Goal: Transaction & Acquisition: Purchase product/service

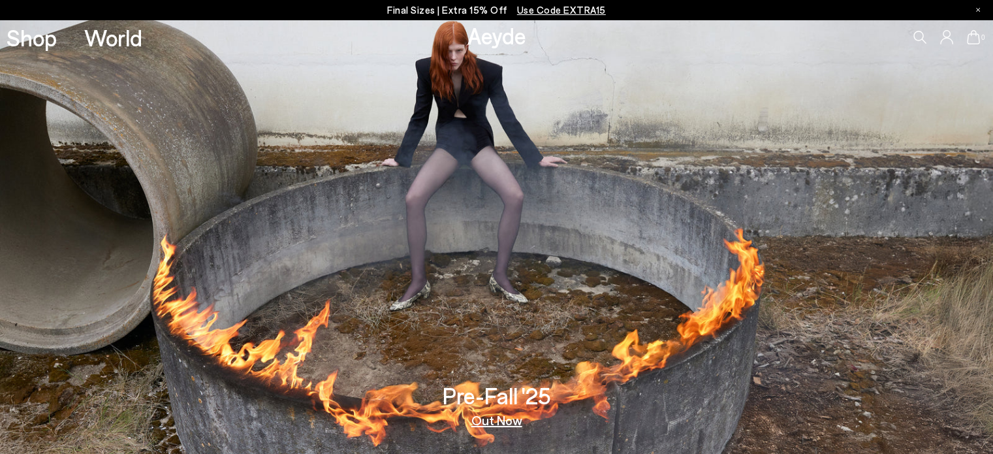
click at [32, 39] on link "Shop" at bounding box center [32, 37] width 50 height 23
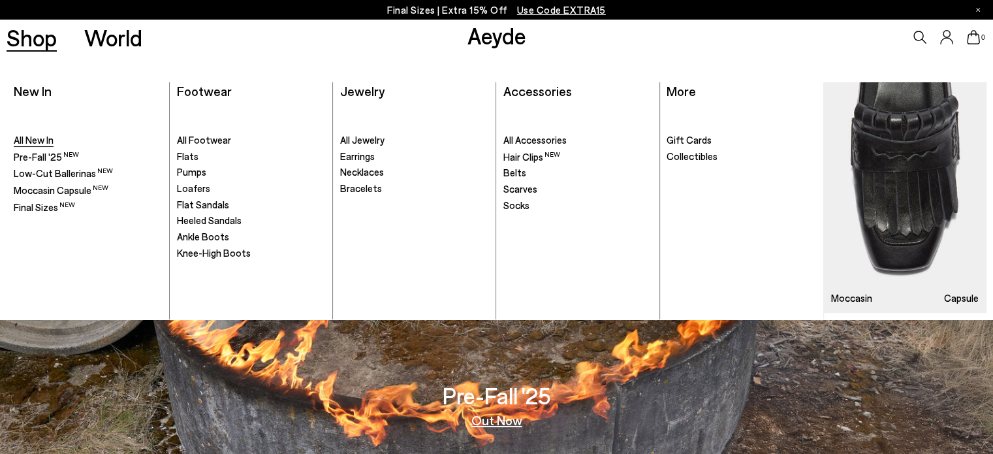
click at [37, 138] on span "All New In" at bounding box center [34, 140] width 40 height 12
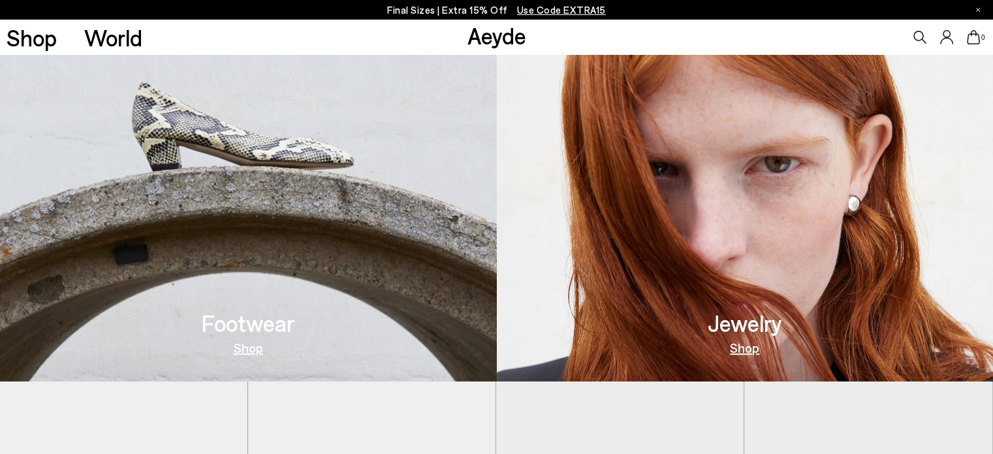
scroll to position [326, 0]
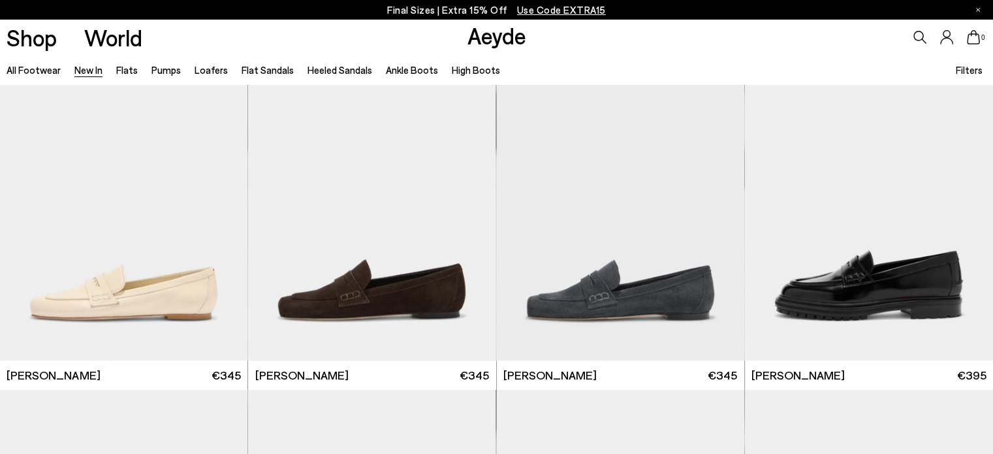
scroll to position [718, 0]
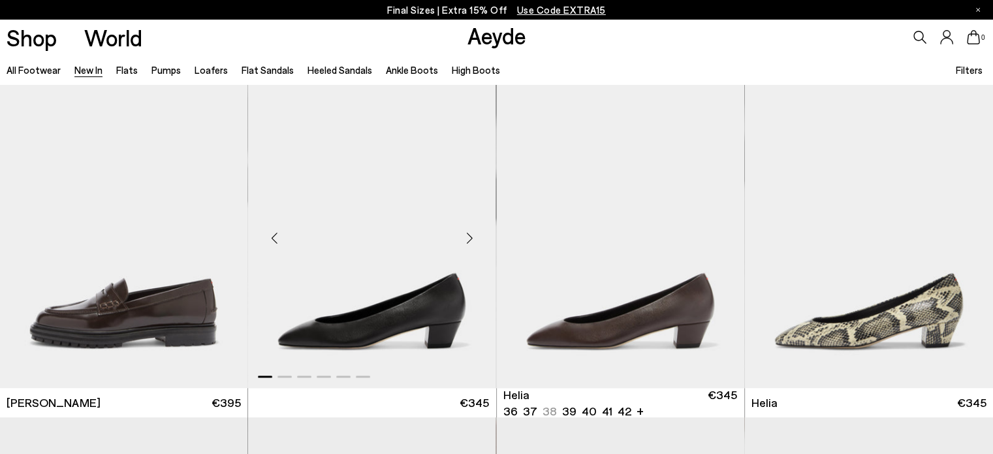
scroll to position [1110, 0]
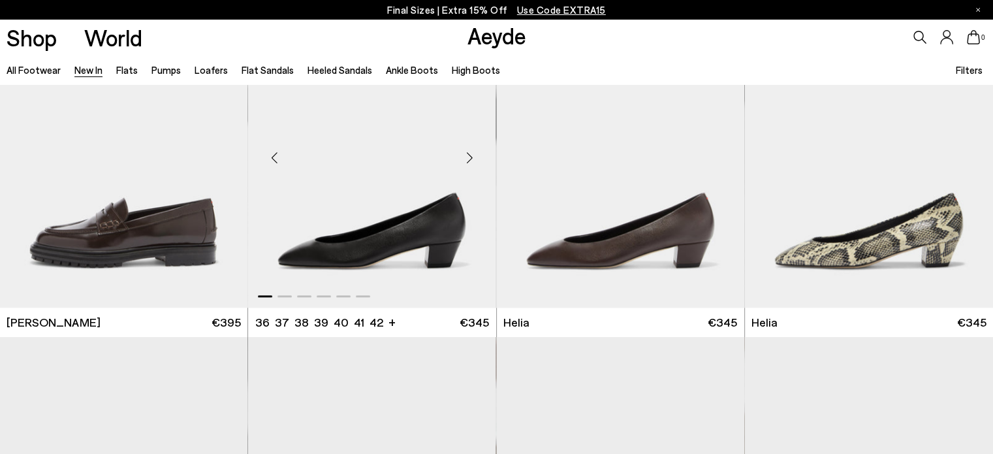
click at [467, 153] on div "Next slide" at bounding box center [470, 157] width 39 height 39
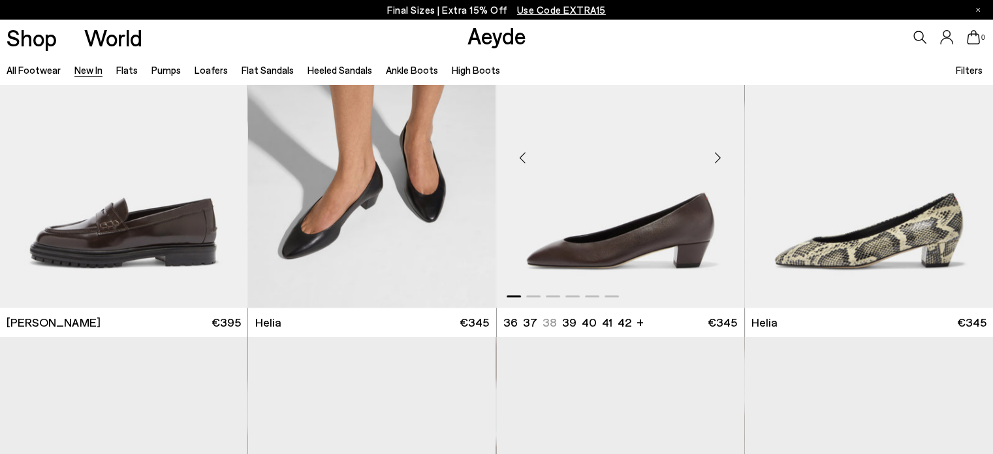
click at [721, 159] on div "Next slide" at bounding box center [718, 157] width 39 height 39
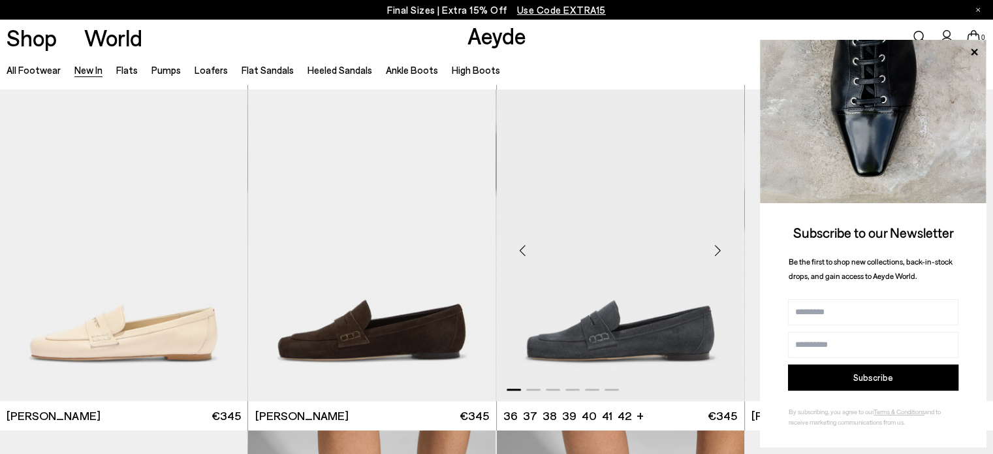
scroll to position [718, 0]
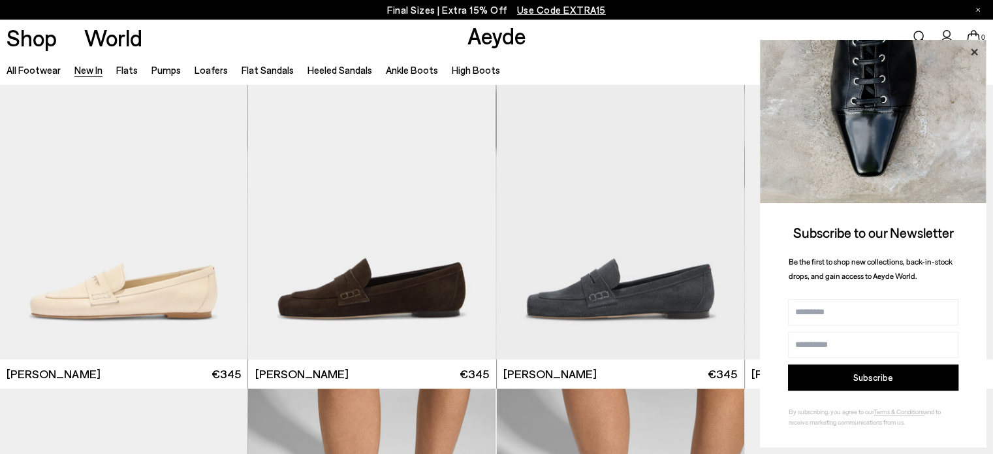
click at [979, 49] on icon at bounding box center [974, 52] width 17 height 17
click at [973, 54] on icon at bounding box center [974, 52] width 17 height 17
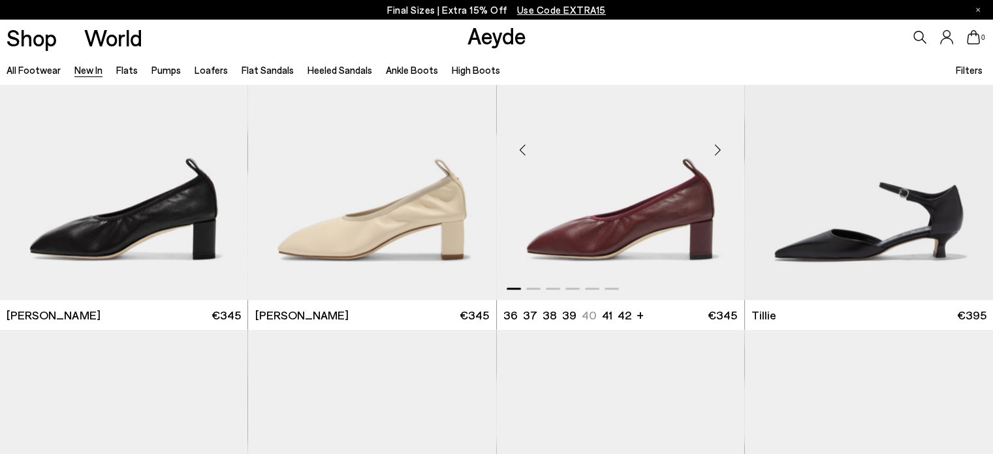
scroll to position [2677, 0]
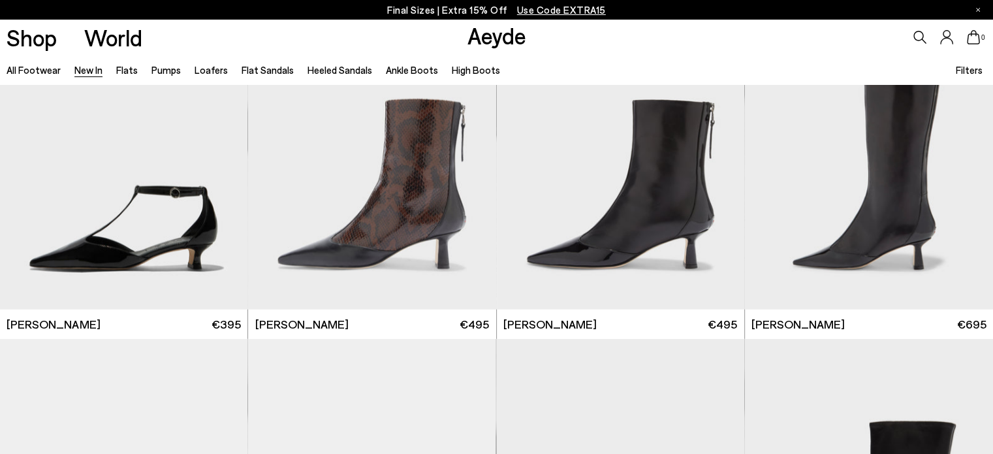
scroll to position [3134, 0]
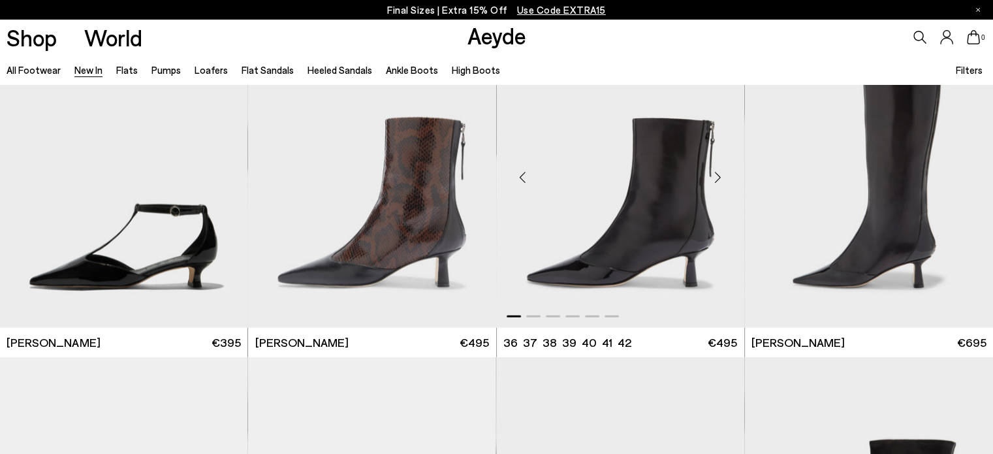
click at [719, 174] on div "Next slide" at bounding box center [718, 177] width 39 height 39
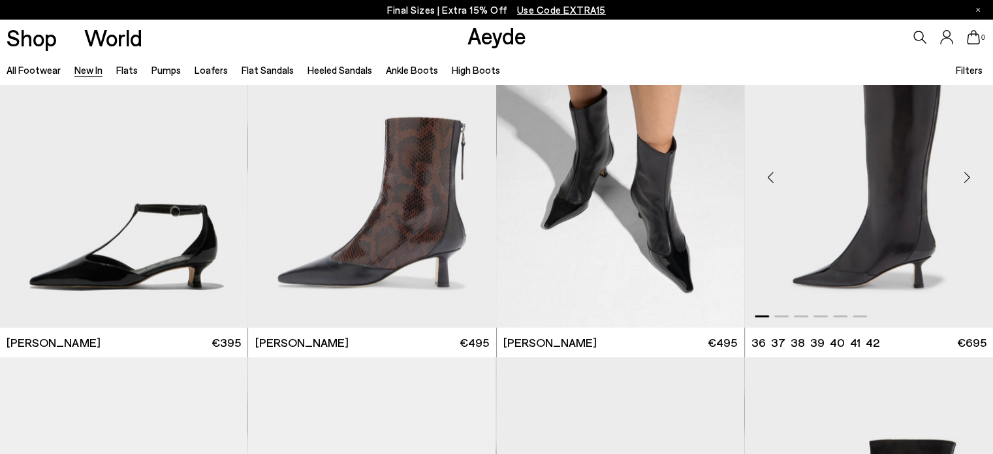
click at [956, 178] on div "Next slide" at bounding box center [966, 177] width 39 height 39
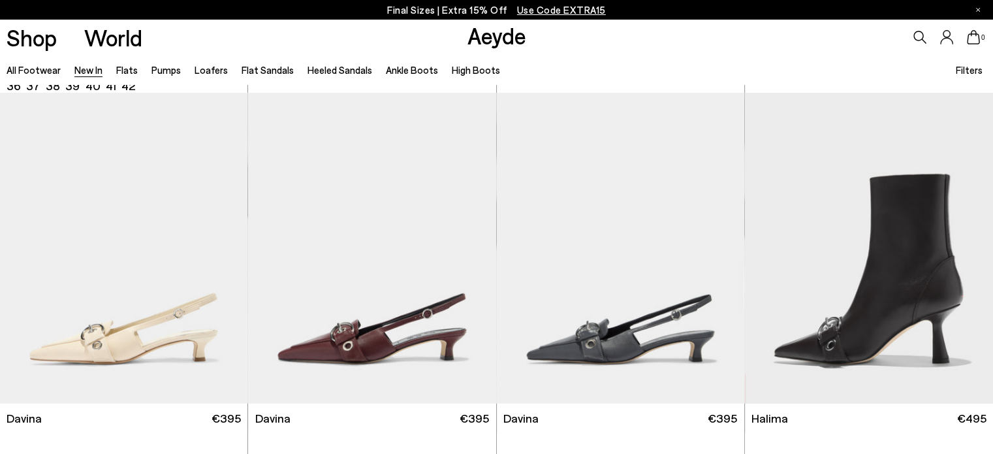
scroll to position [4113, 0]
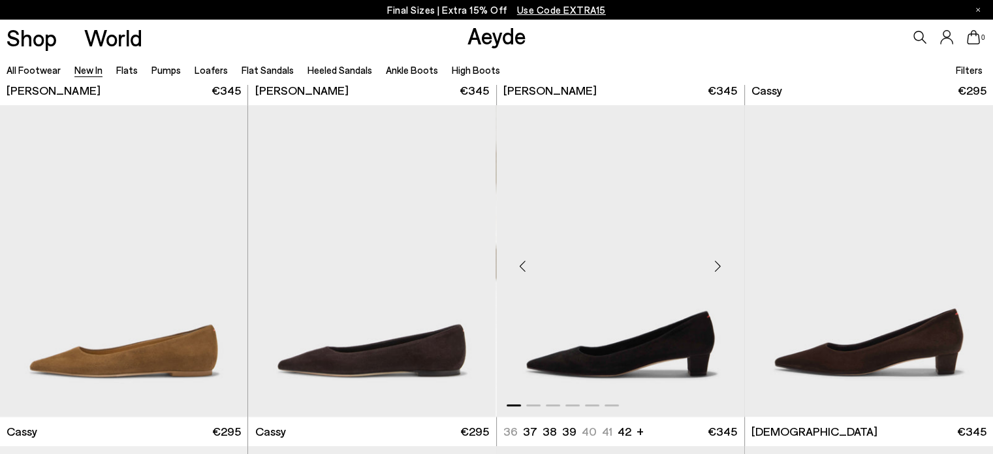
scroll to position [5354, 0]
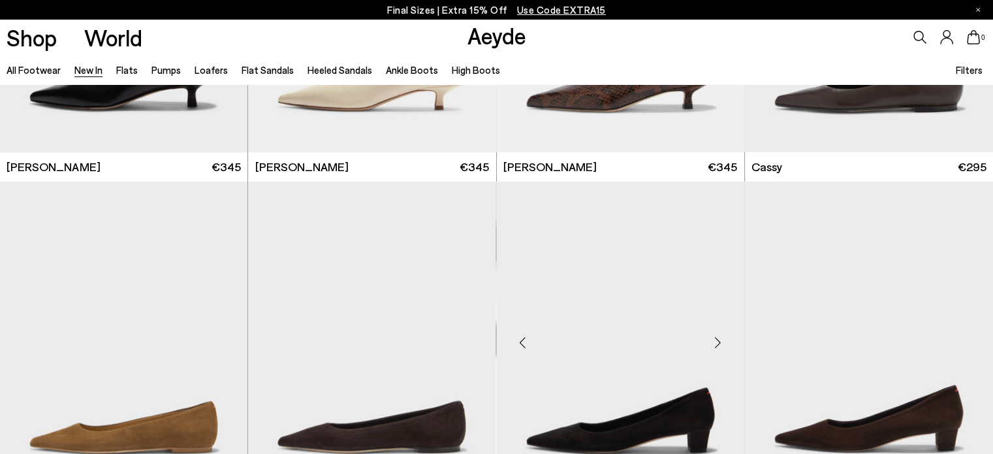
click at [717, 332] on div "Next slide" at bounding box center [718, 342] width 39 height 39
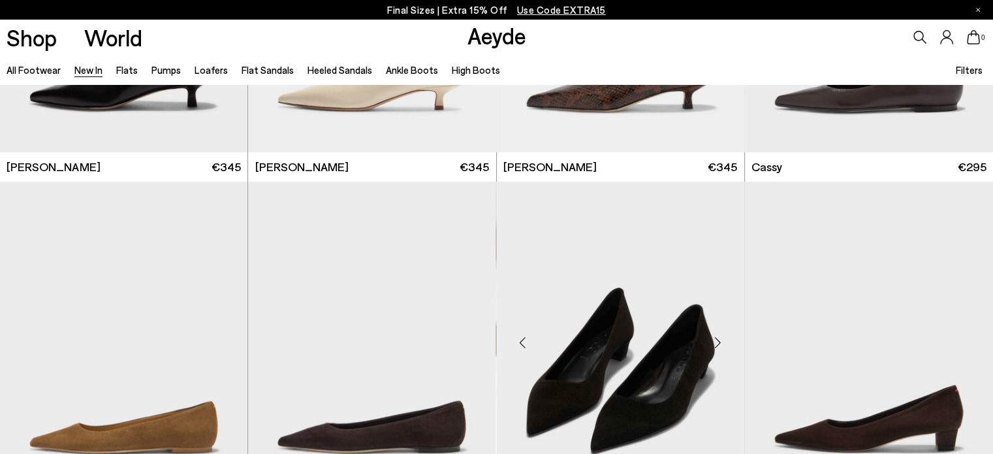
scroll to position [5484, 0]
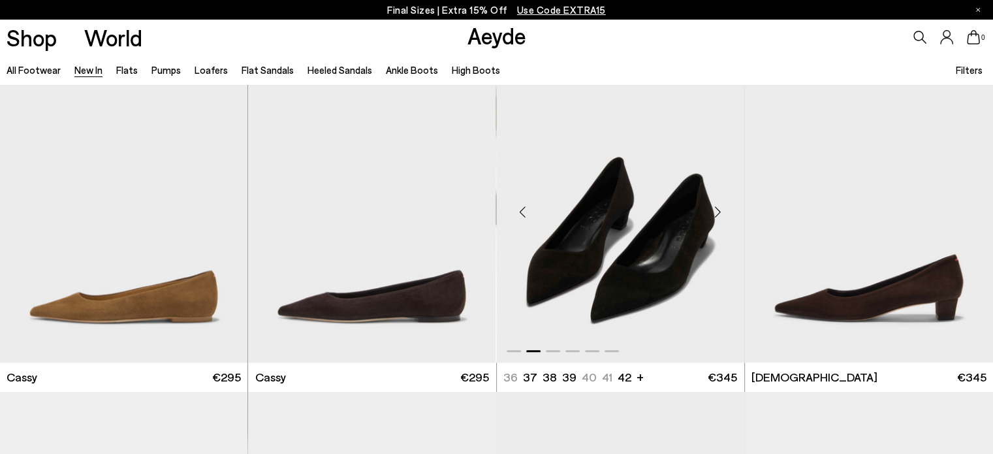
click at [719, 208] on div "Next slide" at bounding box center [718, 211] width 39 height 39
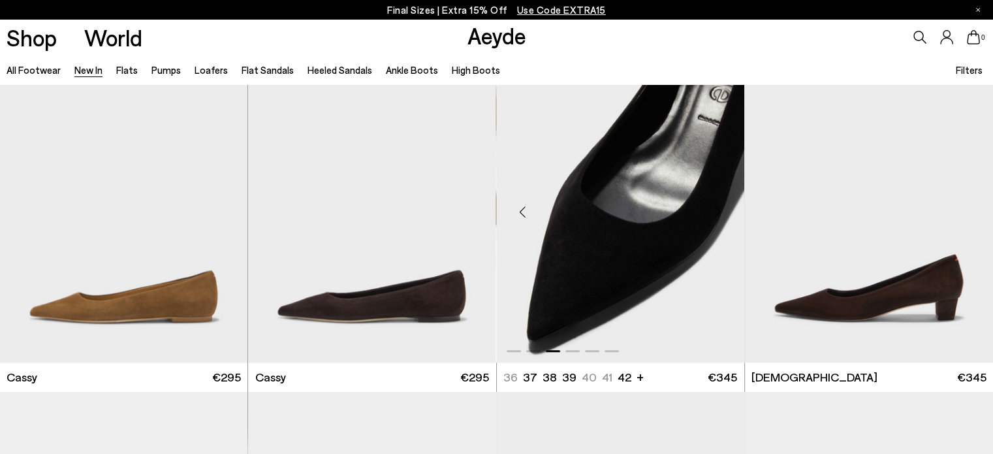
click at [721, 207] on div "Next slide" at bounding box center [718, 211] width 39 height 39
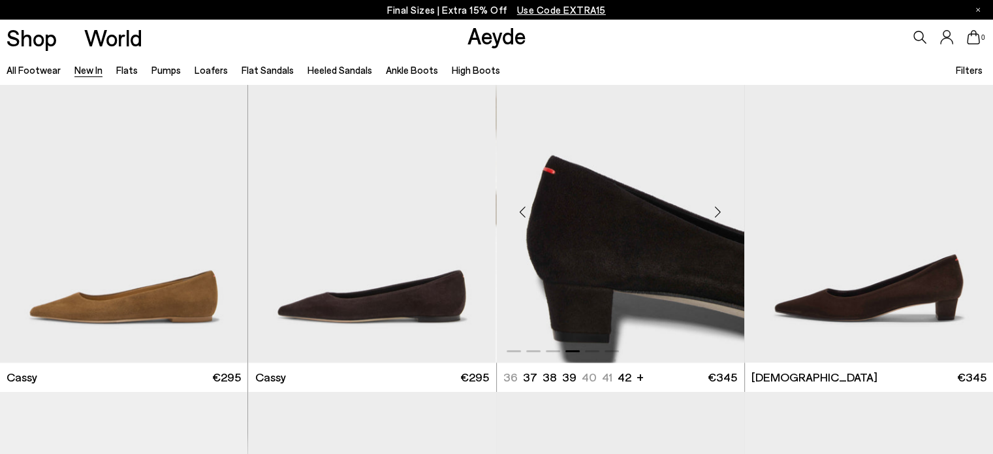
click at [721, 207] on div "Next slide" at bounding box center [718, 211] width 39 height 39
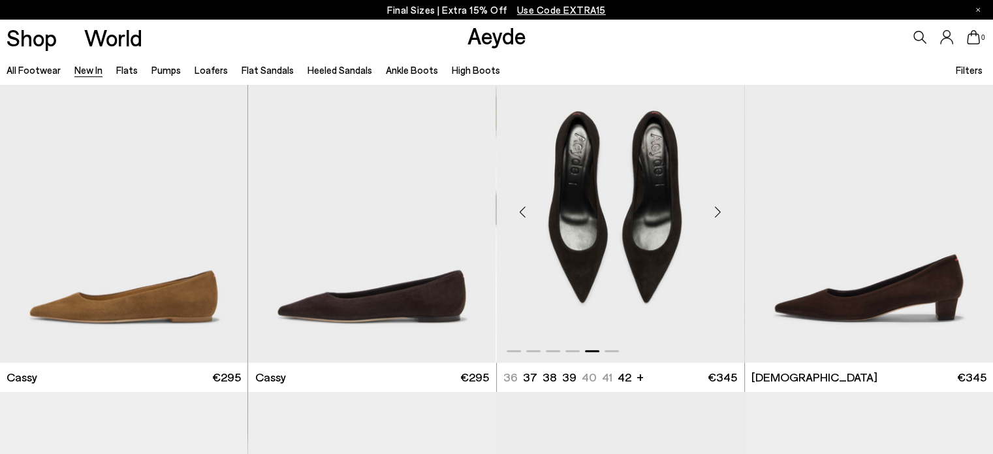
click at [721, 207] on div "Next slide" at bounding box center [718, 211] width 39 height 39
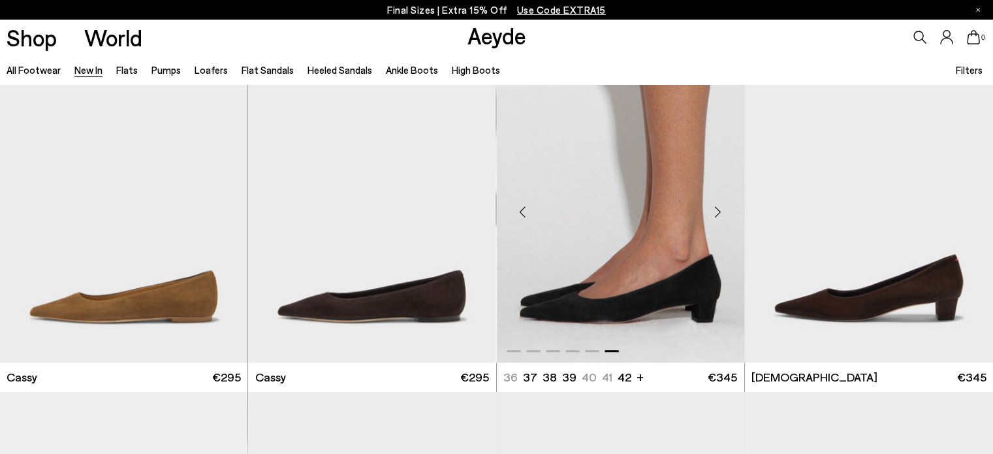
click at [721, 207] on div "Next slide" at bounding box center [718, 211] width 39 height 39
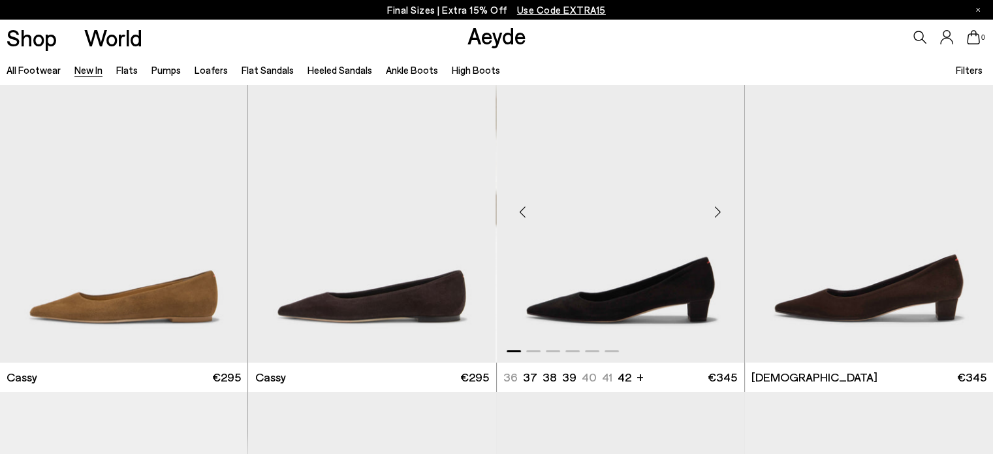
click at [721, 207] on div "Next slide" at bounding box center [718, 211] width 39 height 39
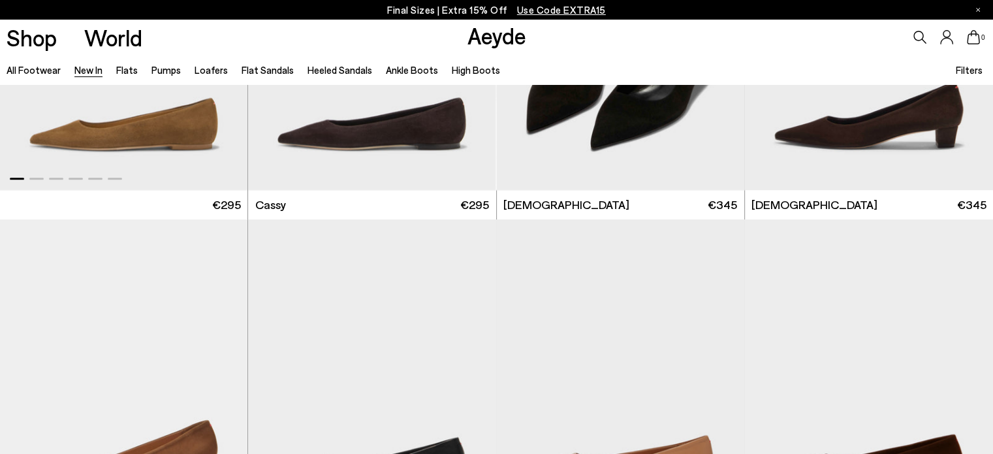
scroll to position [5876, 0]
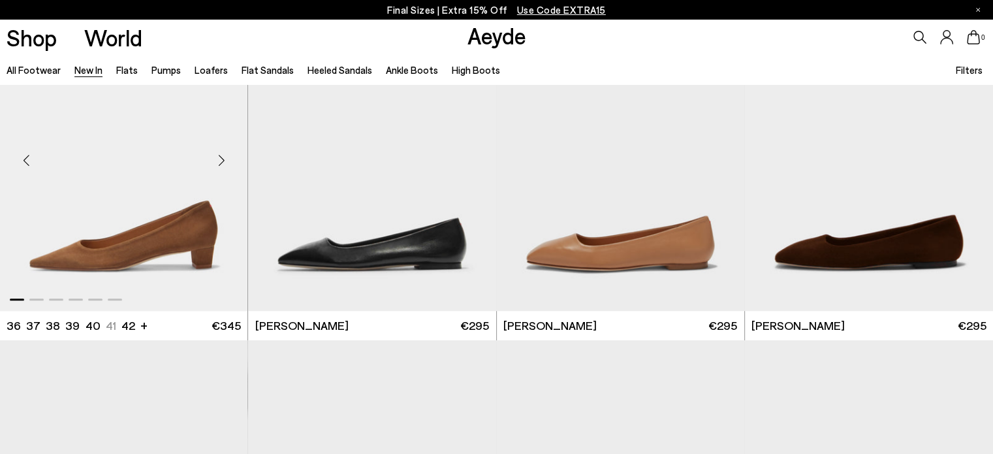
click at [217, 161] on div "Next slide" at bounding box center [221, 160] width 39 height 39
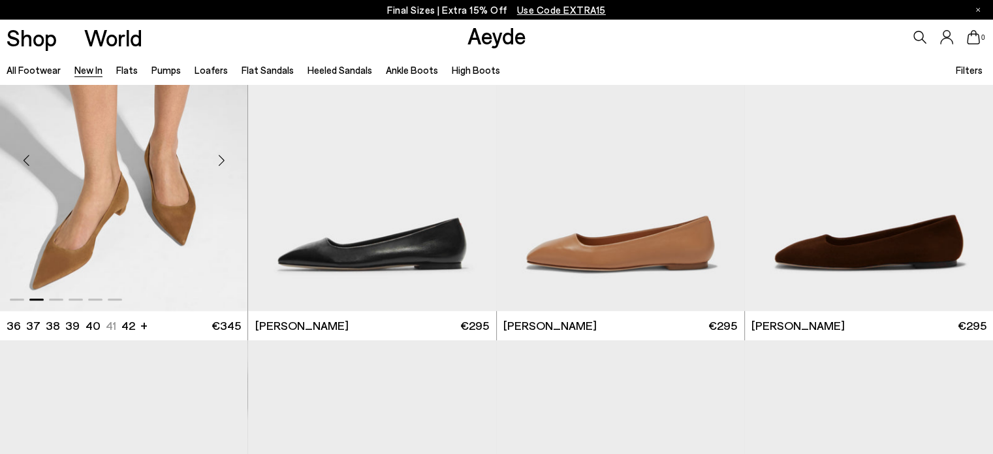
click at [217, 161] on div "Next slide" at bounding box center [221, 160] width 39 height 39
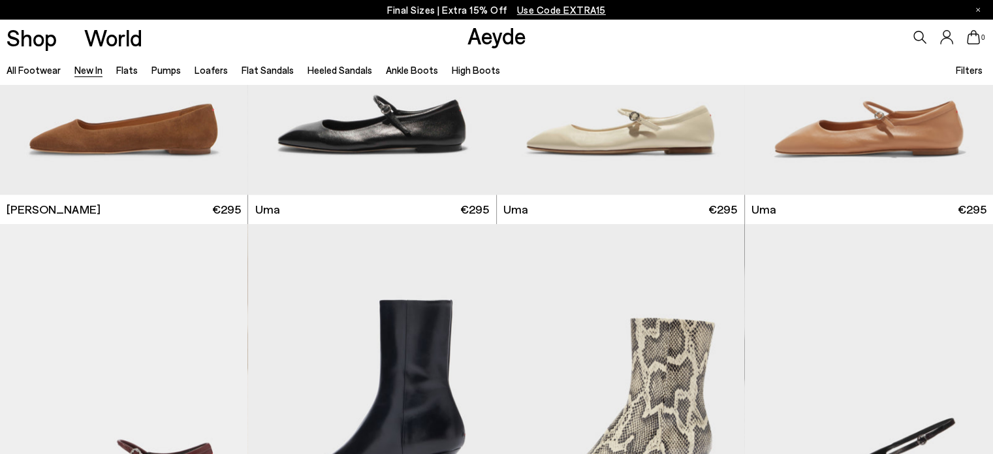
scroll to position [6660, 0]
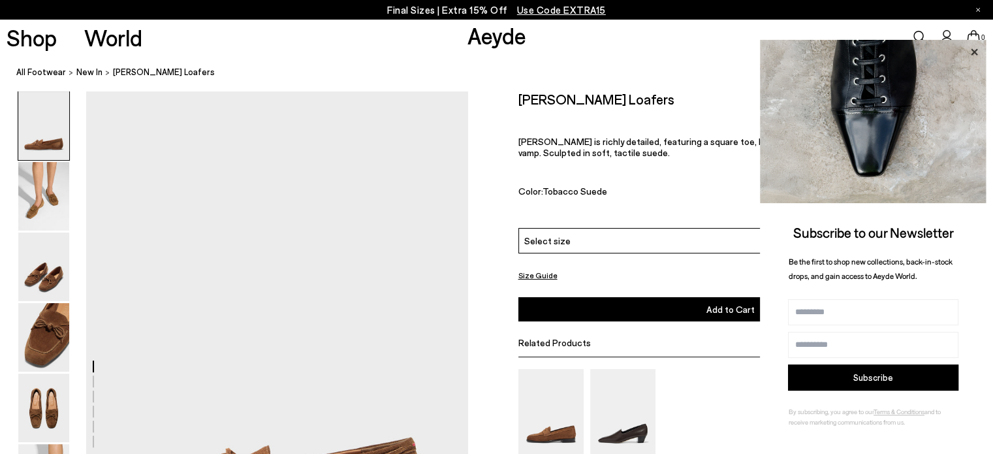
click at [968, 52] on icon at bounding box center [974, 52] width 17 height 17
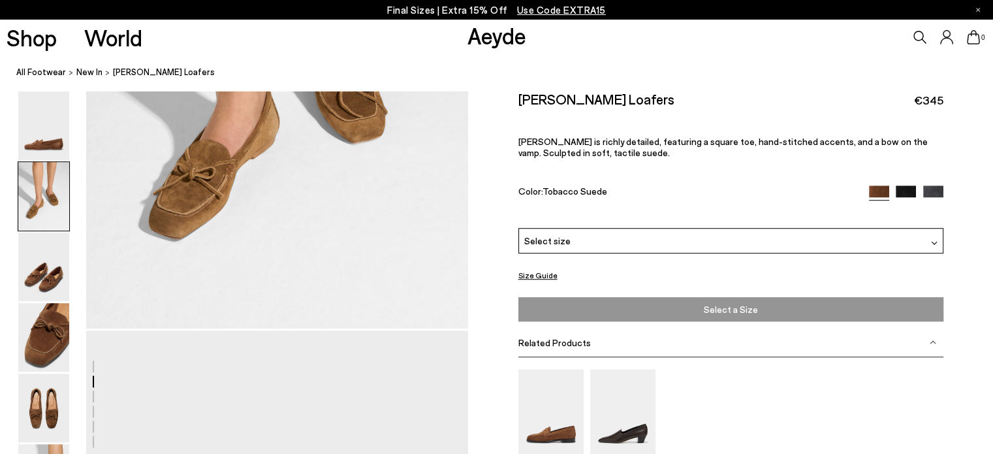
scroll to position [1110, 0]
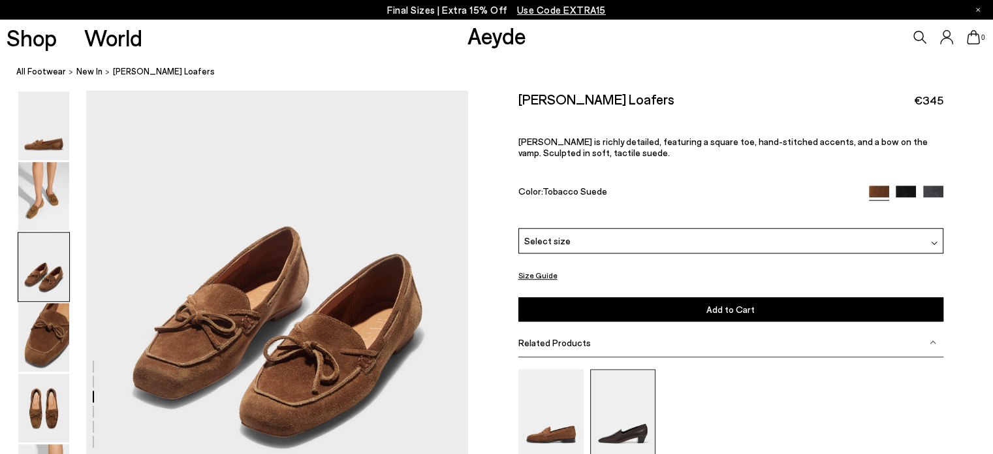
click at [633, 430] on img at bounding box center [622, 412] width 65 height 87
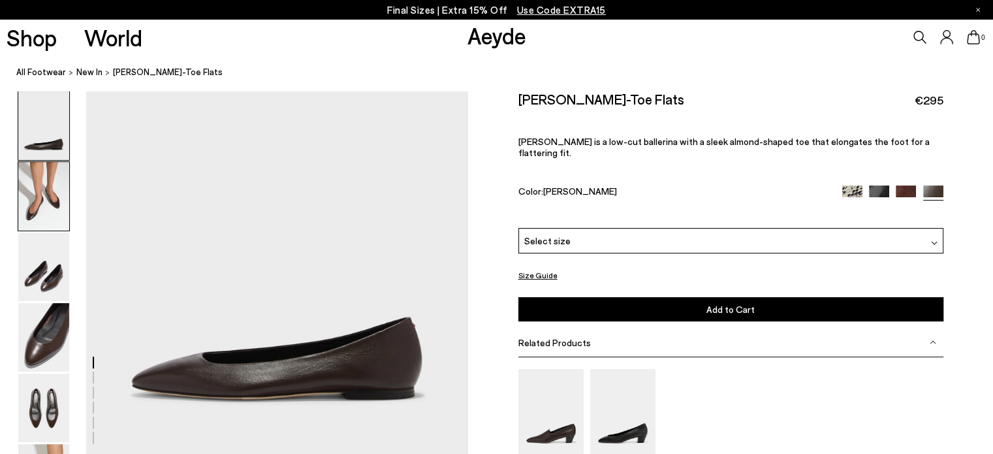
click at [67, 182] on img at bounding box center [43, 196] width 51 height 69
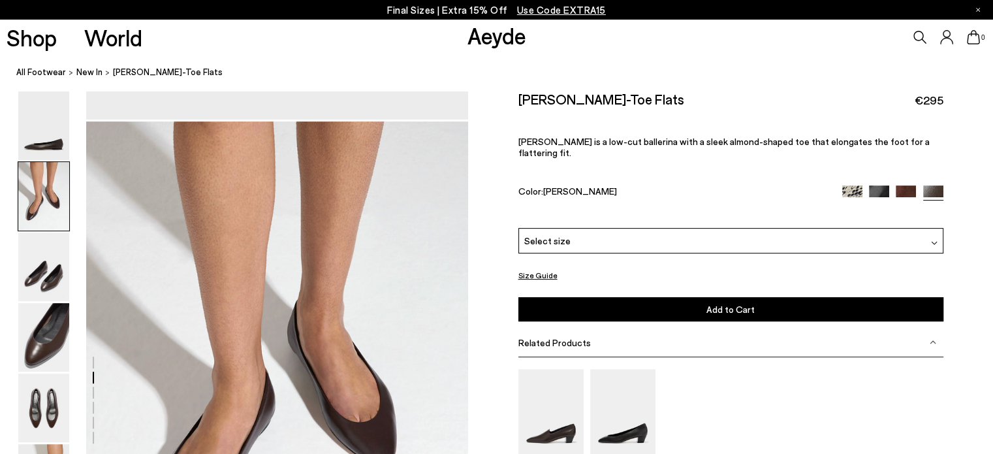
scroll to position [366, 0]
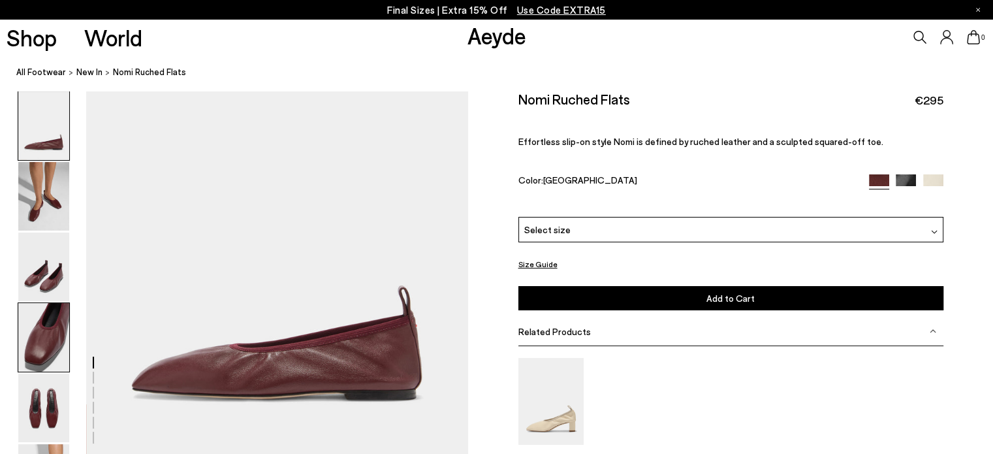
click at [54, 323] on img at bounding box center [43, 337] width 51 height 69
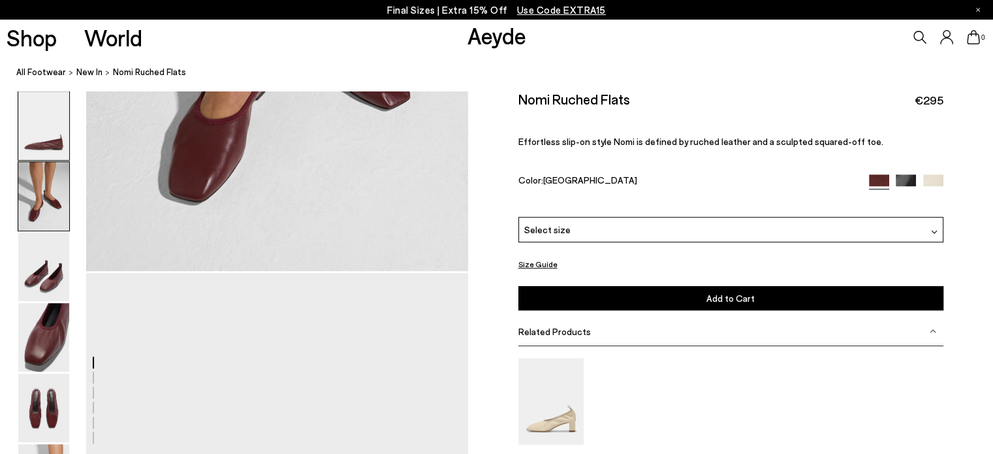
click at [28, 213] on img at bounding box center [43, 196] width 51 height 69
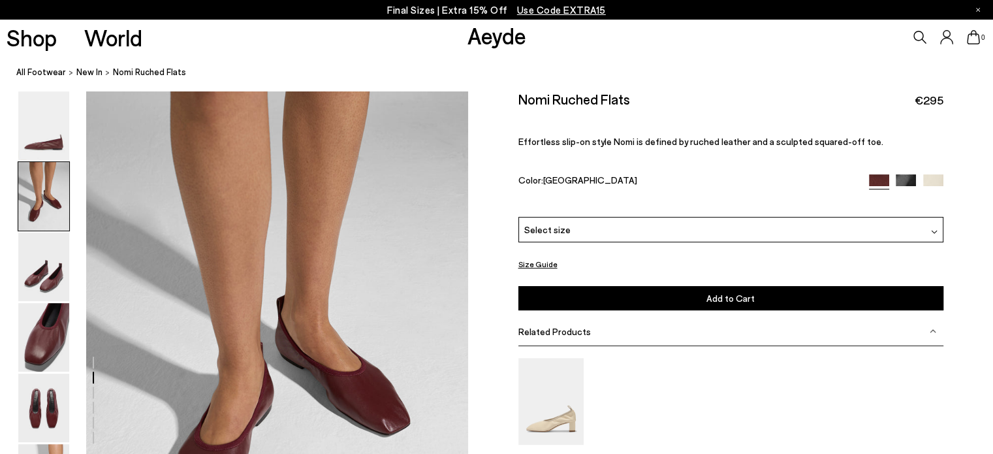
scroll to position [366, 0]
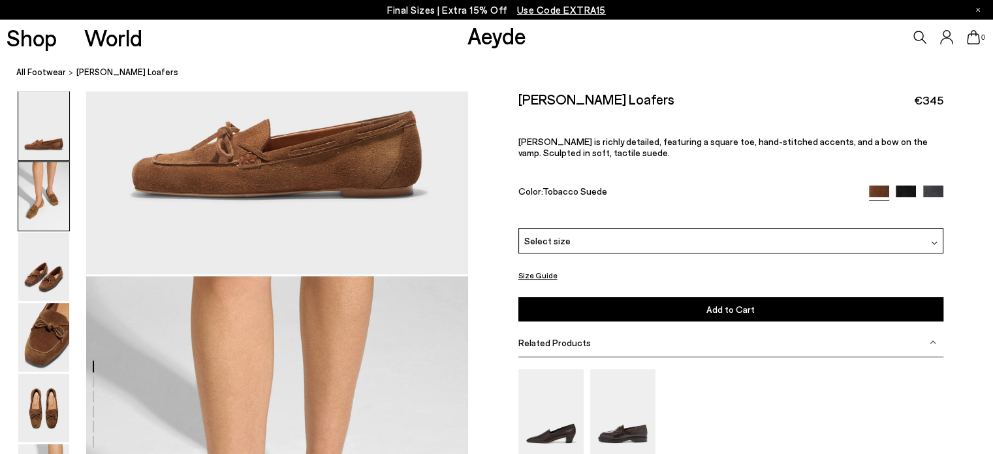
click at [26, 180] on img at bounding box center [43, 196] width 51 height 69
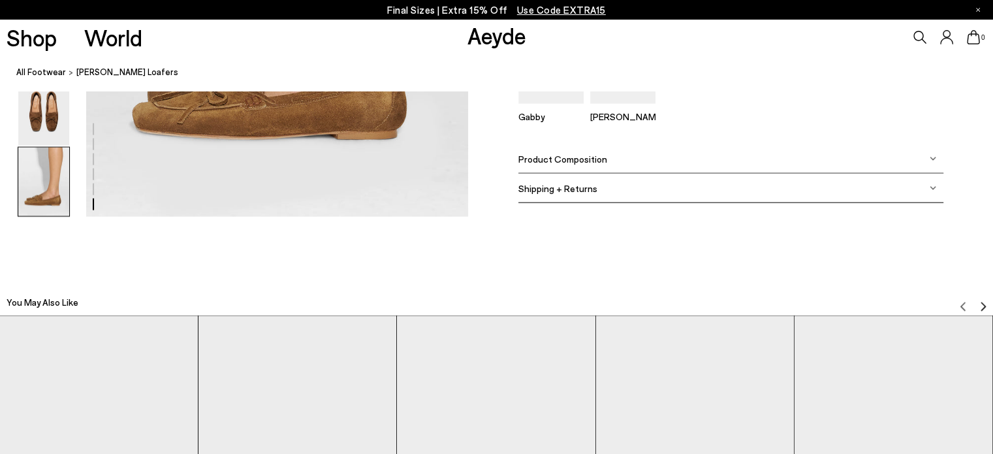
scroll to position [3255, 0]
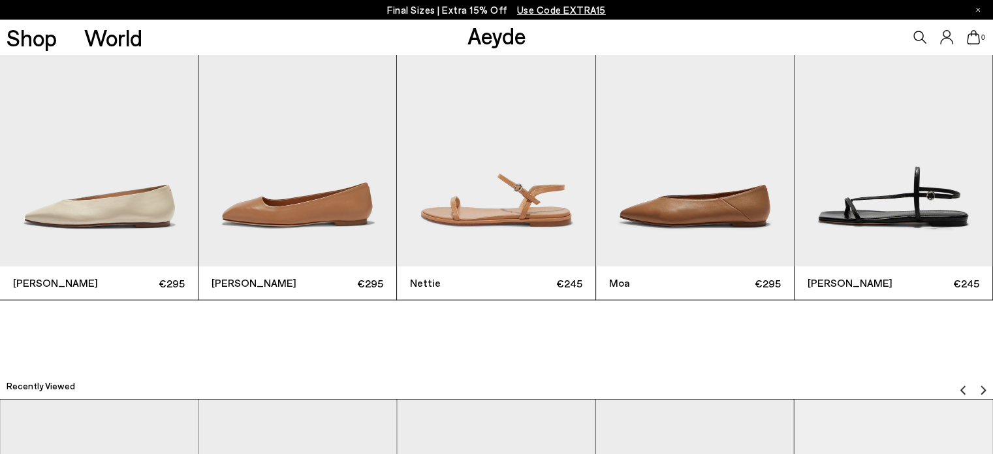
click at [77, 180] on img "1 / 6" at bounding box center [99, 135] width 198 height 264
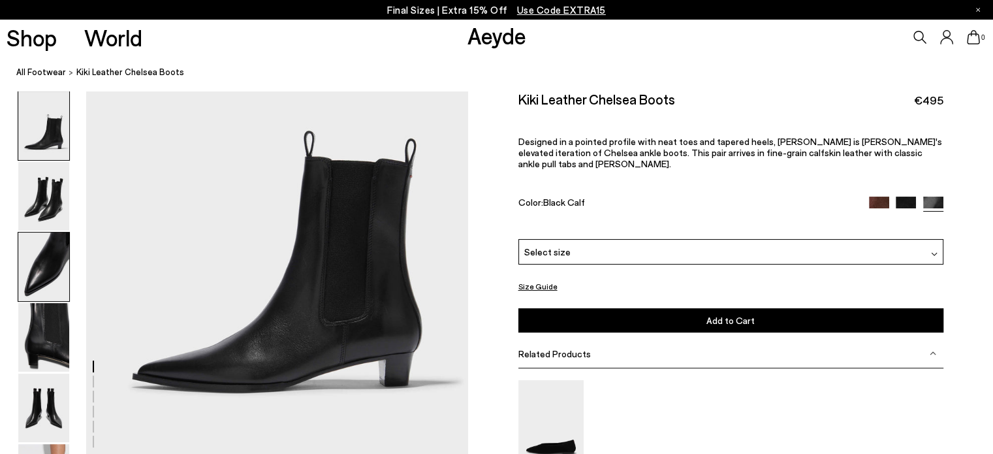
click at [29, 253] on img at bounding box center [43, 266] width 51 height 69
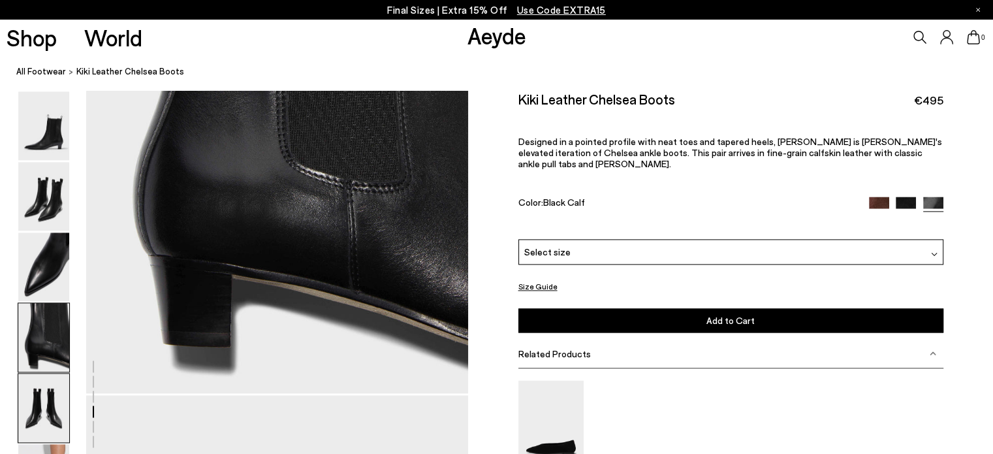
click at [47, 392] on img at bounding box center [43, 407] width 51 height 69
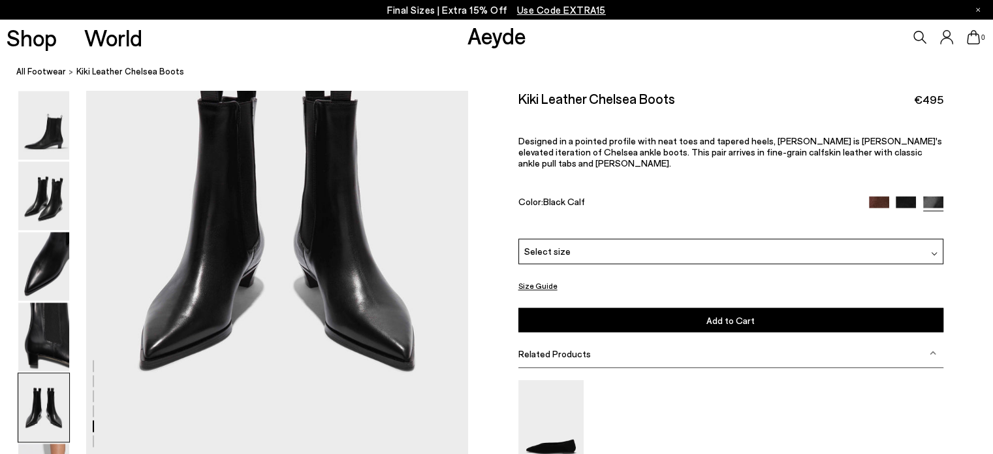
scroll to position [2178, 0]
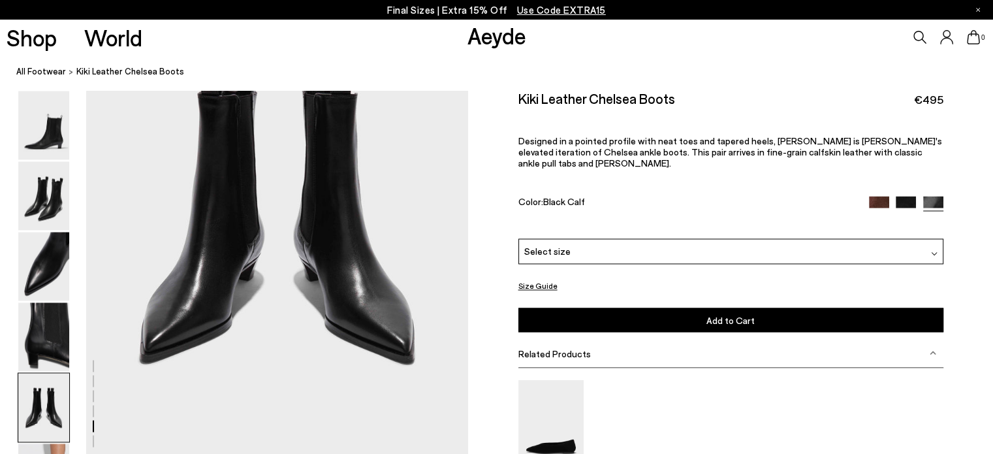
click at [925, 40] on icon at bounding box center [919, 37] width 13 height 13
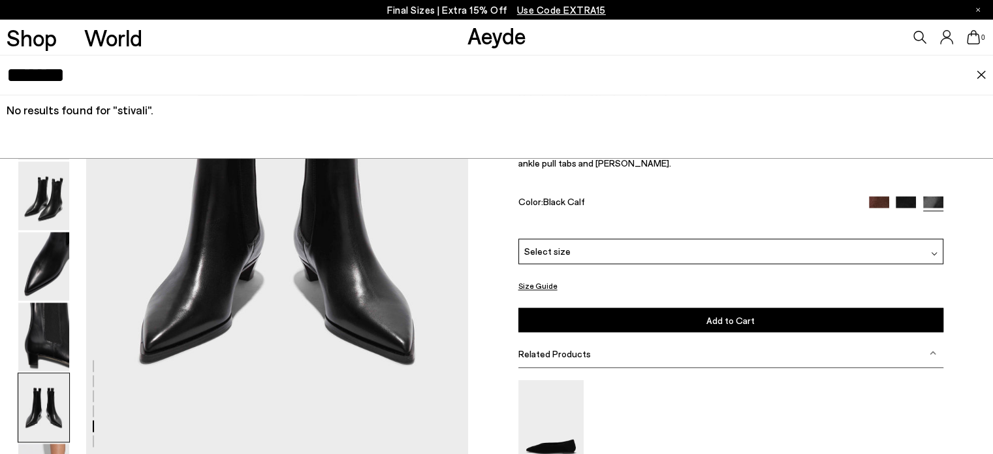
drag, startPoint x: 0, startPoint y: 86, endPoint x: 0, endPoint y: 59, distance: 26.8
click at [0, 83] on div "*******" at bounding box center [496, 75] width 993 height 40
type input "*****"
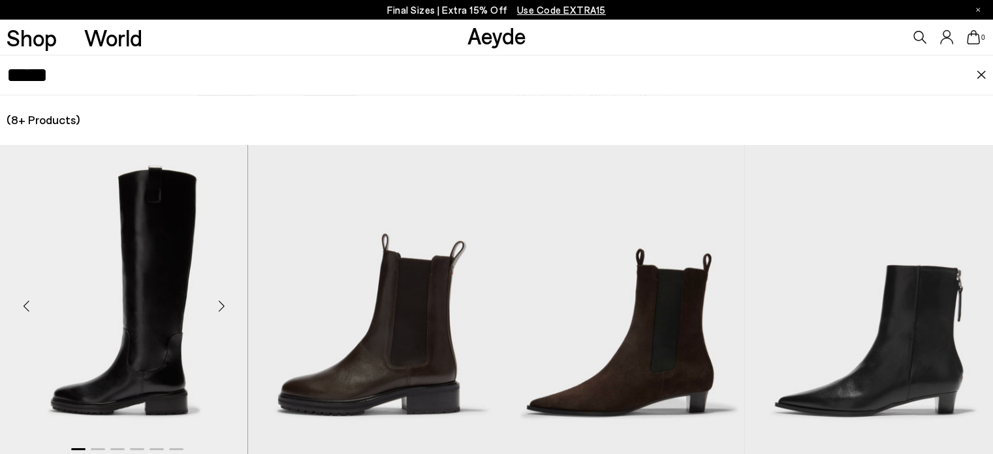
click at [221, 308] on div "Next slide" at bounding box center [221, 305] width 39 height 39
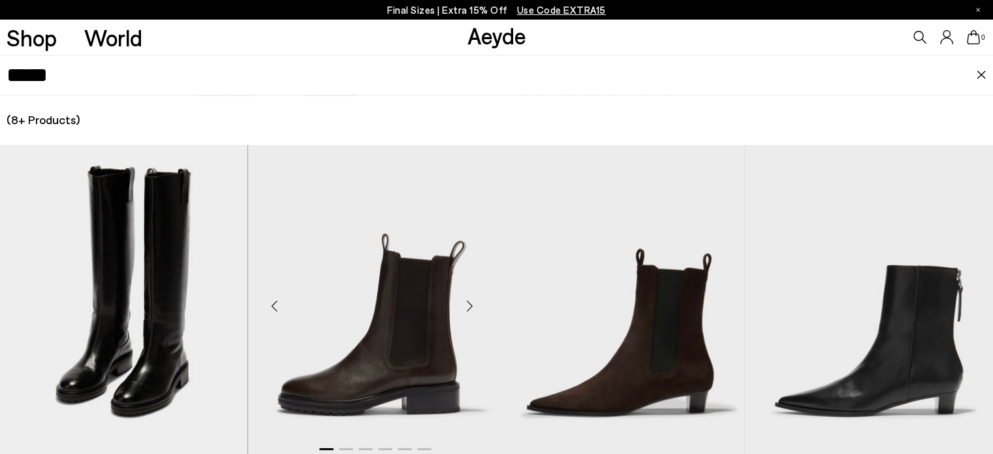
click at [458, 314] on div "Next slide" at bounding box center [470, 305] width 39 height 39
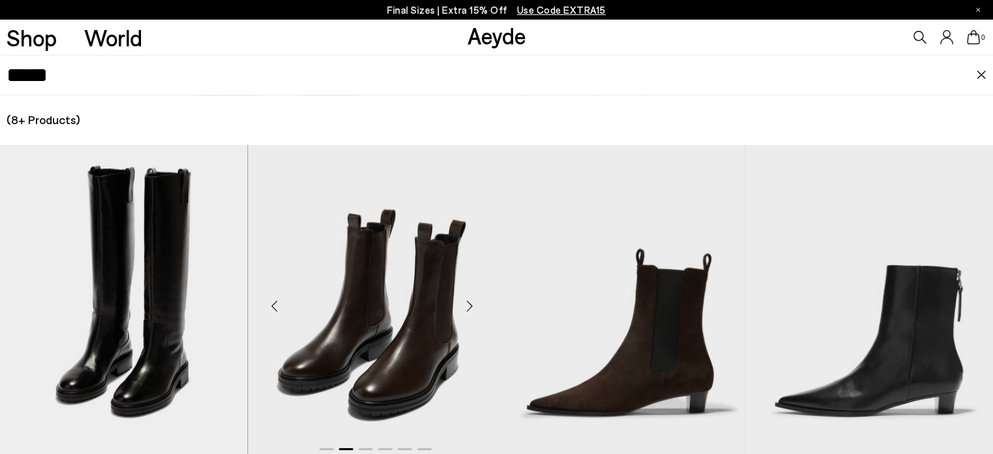
click at [465, 306] on div "Next slide" at bounding box center [470, 305] width 39 height 39
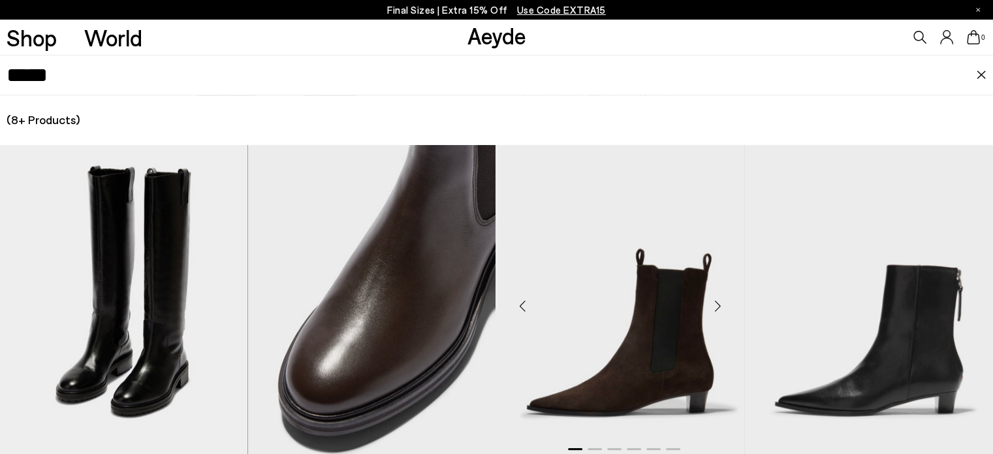
click at [726, 306] on div "Next slide" at bounding box center [718, 305] width 39 height 39
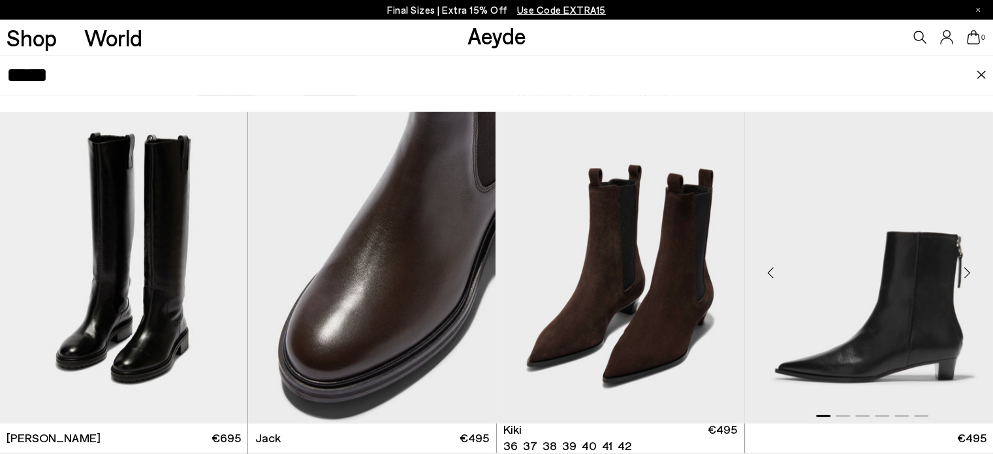
scroll to position [65, 0]
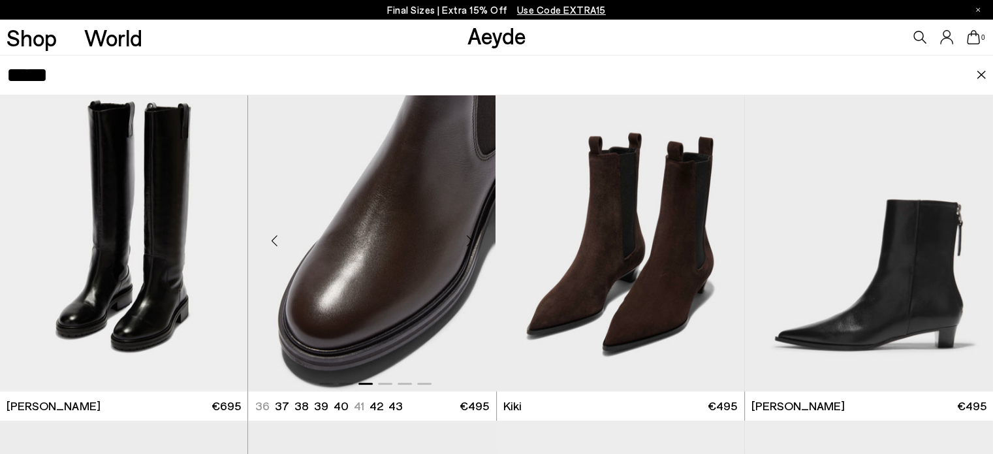
click at [475, 240] on div "Next slide" at bounding box center [470, 240] width 39 height 39
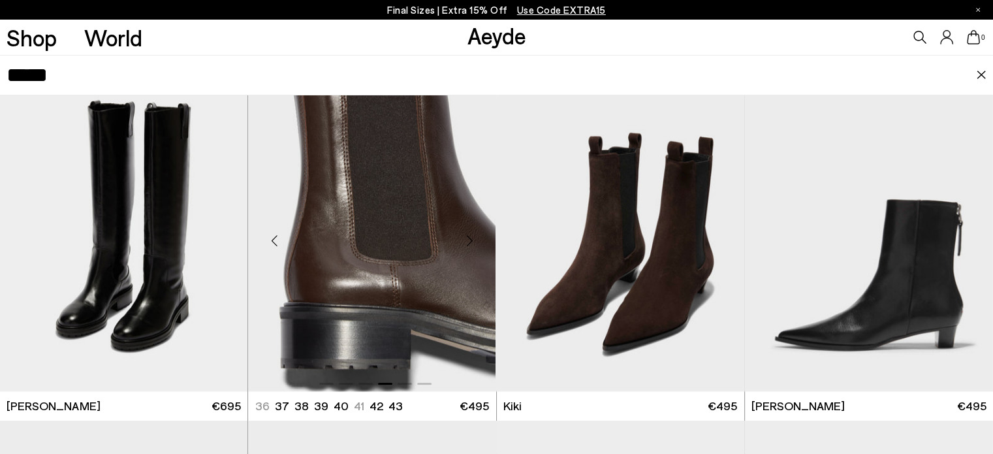
click at [475, 240] on div "Next slide" at bounding box center [470, 240] width 39 height 39
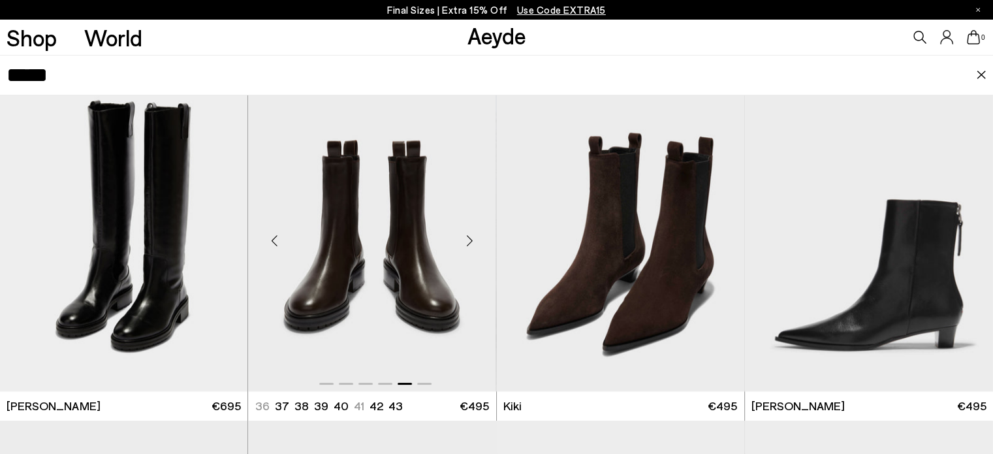
click at [475, 240] on div "Next slide" at bounding box center [470, 240] width 39 height 39
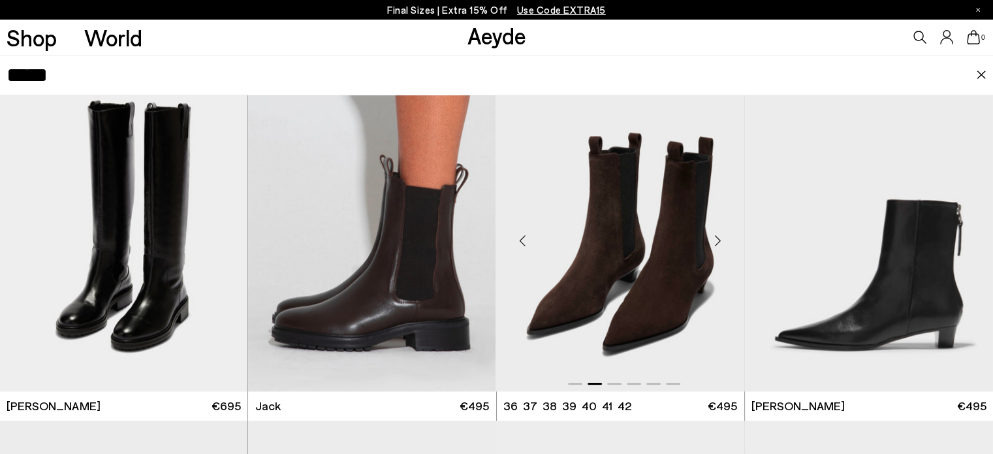
click at [722, 234] on div "Next slide" at bounding box center [718, 240] width 39 height 39
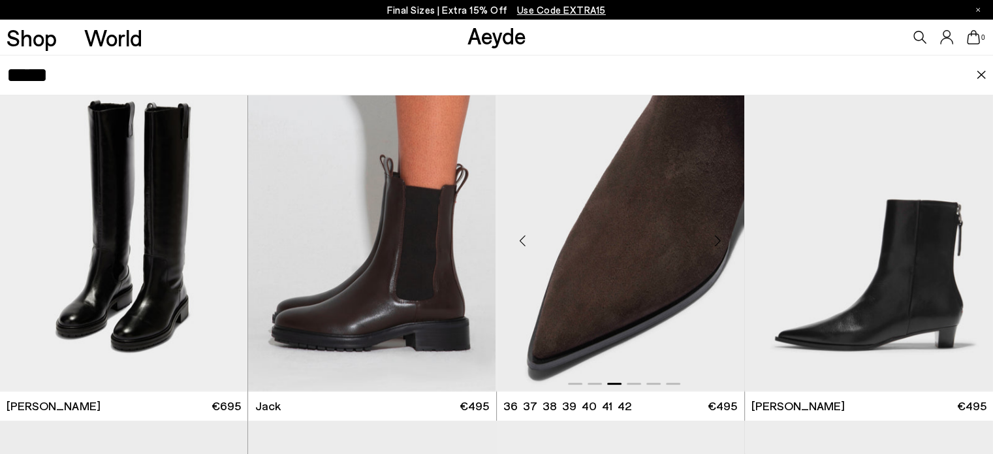
click at [722, 234] on div "Next slide" at bounding box center [718, 240] width 39 height 39
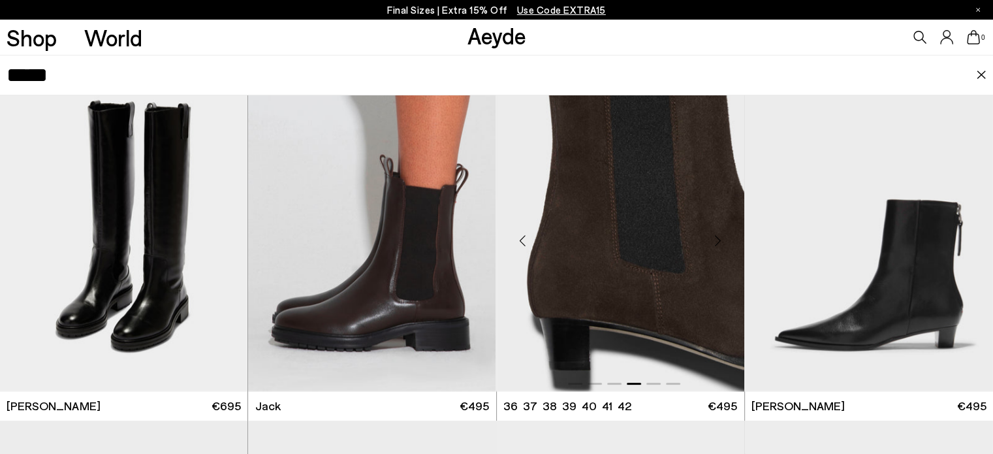
click at [722, 234] on div "Next slide" at bounding box center [718, 240] width 39 height 39
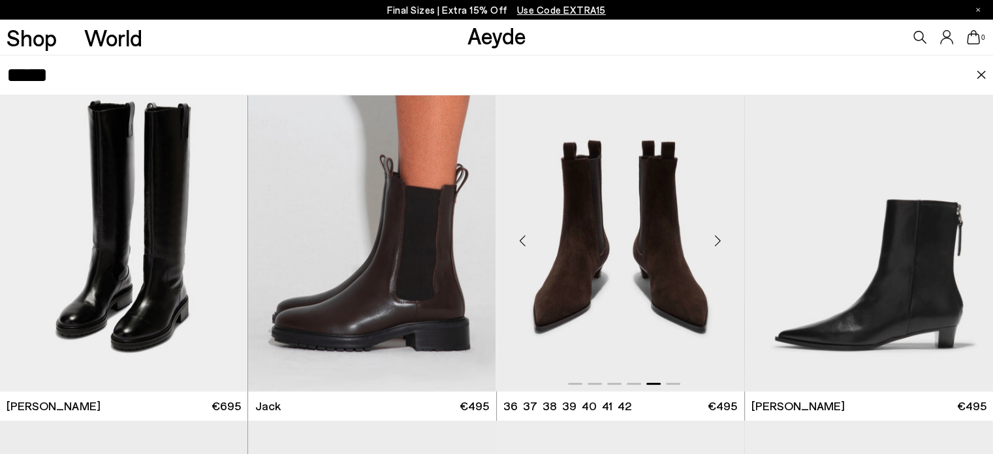
click at [722, 234] on div "Next slide" at bounding box center [718, 240] width 39 height 39
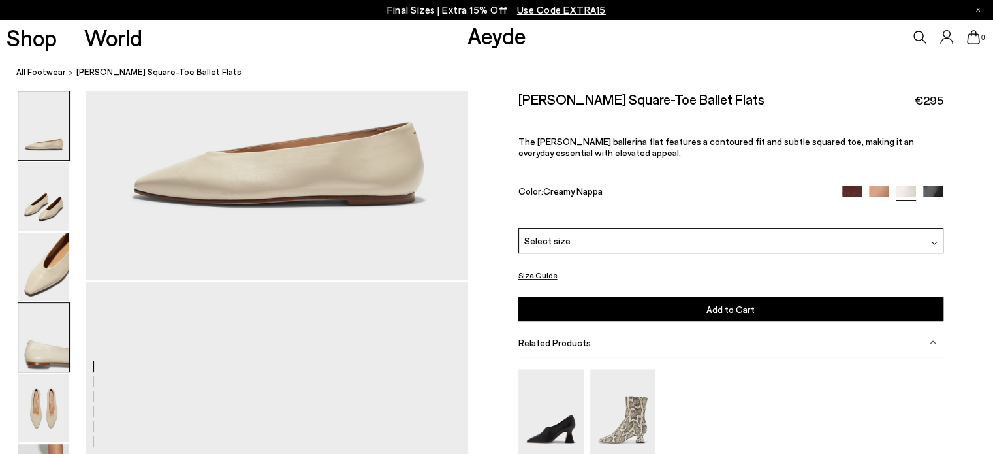
scroll to position [326, 0]
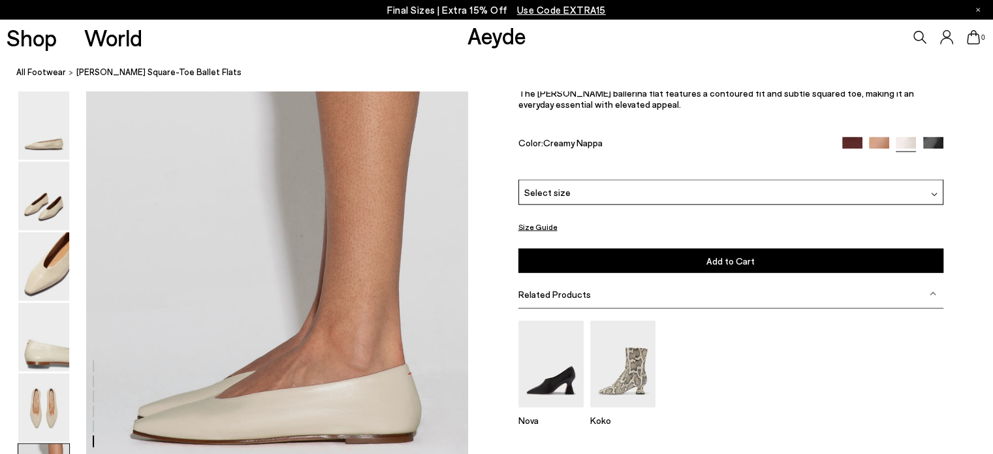
scroll to position [2648, 0]
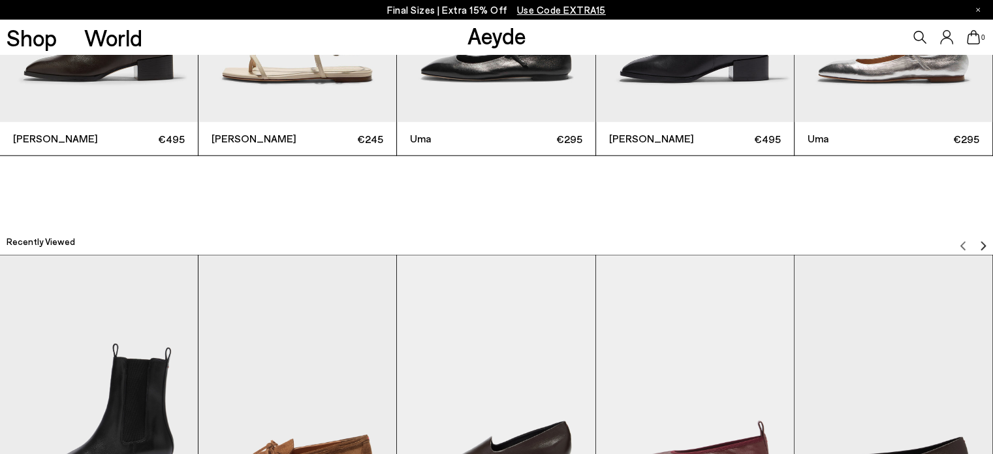
scroll to position [3591, 0]
